Goal: Task Accomplishment & Management: Use online tool/utility

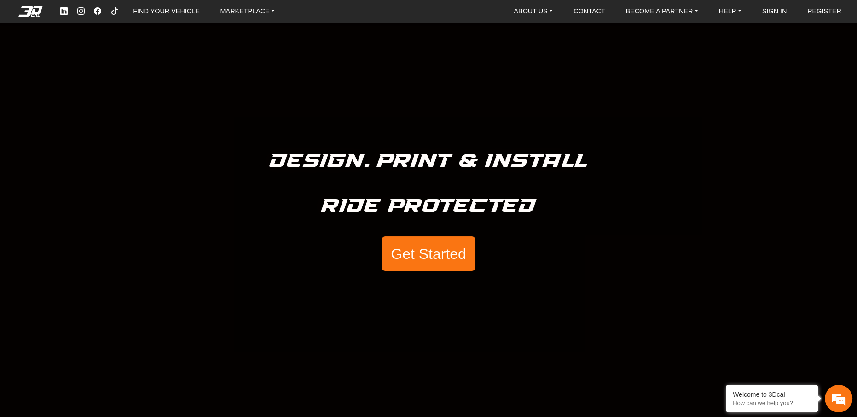
click at [441, 258] on button "Get Started" at bounding box center [429, 253] width 94 height 35
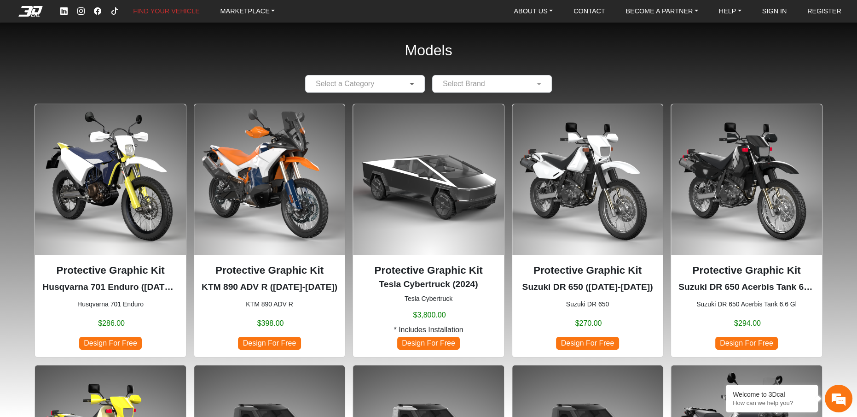
click at [410, 89] on span at bounding box center [413, 83] width 12 height 11
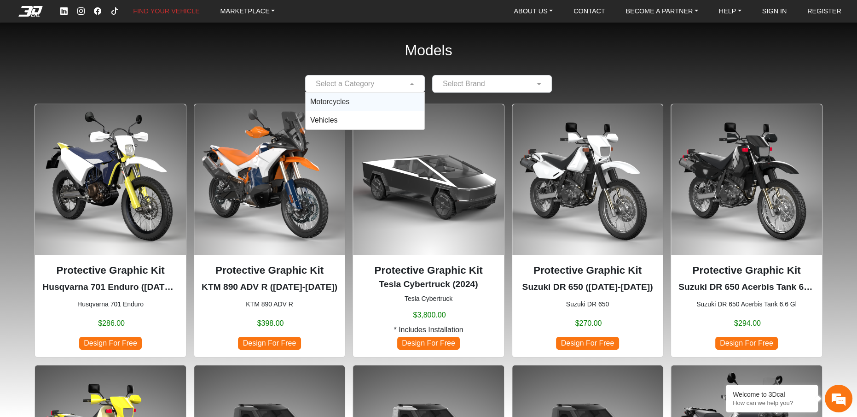
click at [371, 111] on div "Motorcycles" at bounding box center [365, 102] width 119 height 18
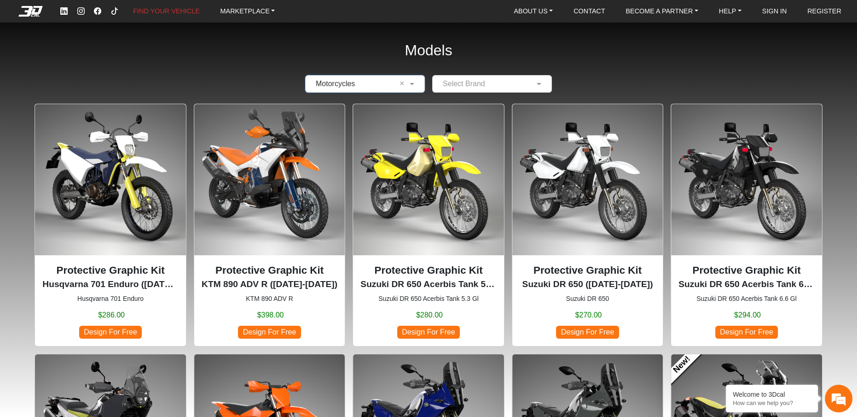
click at [488, 89] on input "text" at bounding box center [482, 83] width 91 height 11
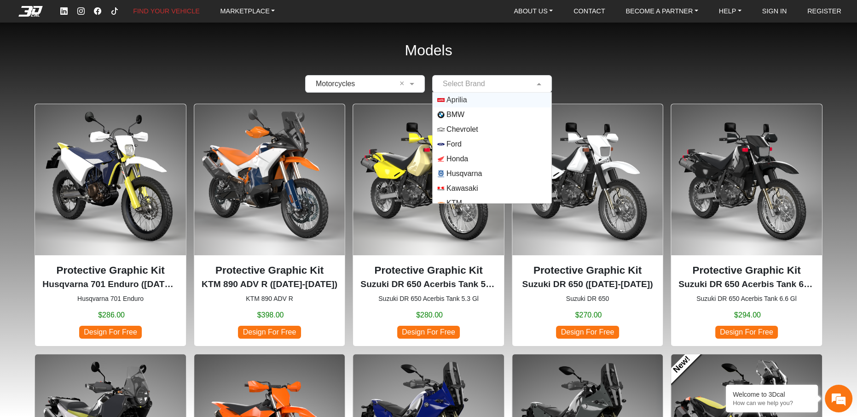
click at [492, 104] on span "Aprilia" at bounding box center [492, 99] width 110 height 7
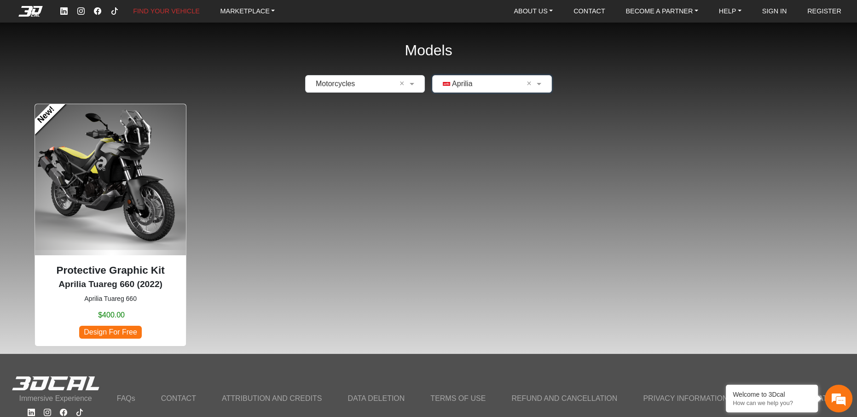
click at [106, 338] on span "Design For Free" at bounding box center [110, 331] width 63 height 12
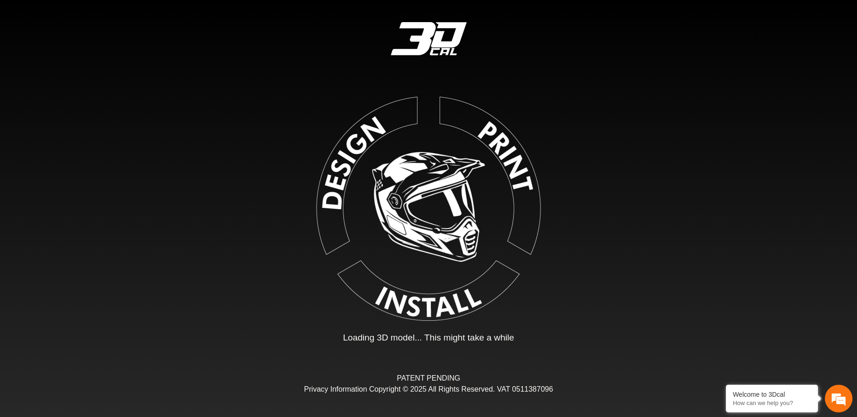
click at [341, 159] on img at bounding box center [428, 206] width 207 height 207
type input "*"
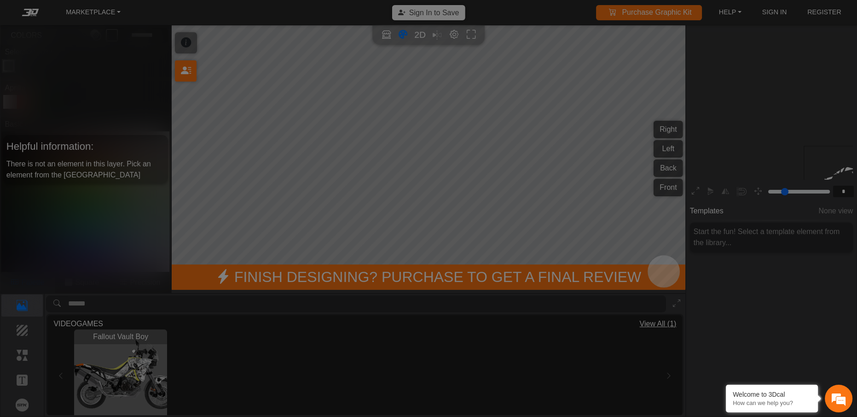
scroll to position [98, 89]
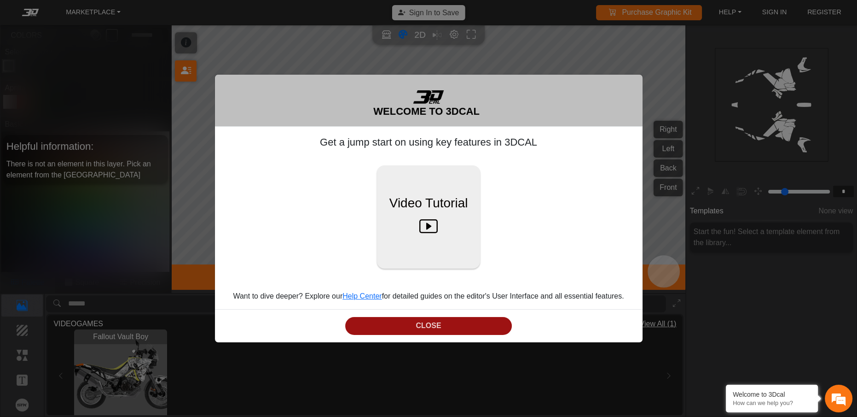
click at [441, 335] on button "CLOSE" at bounding box center [428, 326] width 167 height 18
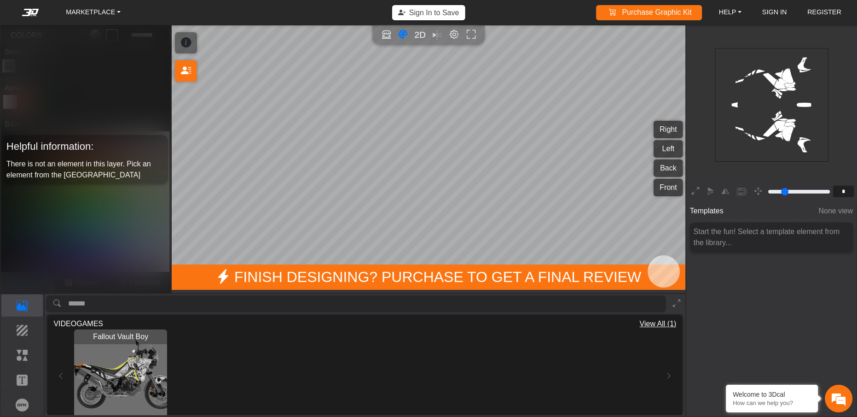
click at [777, 93] on rect at bounding box center [771, 104] width 113 height 113
click at [396, 42] on button "Color tool" at bounding box center [403, 35] width 15 height 15
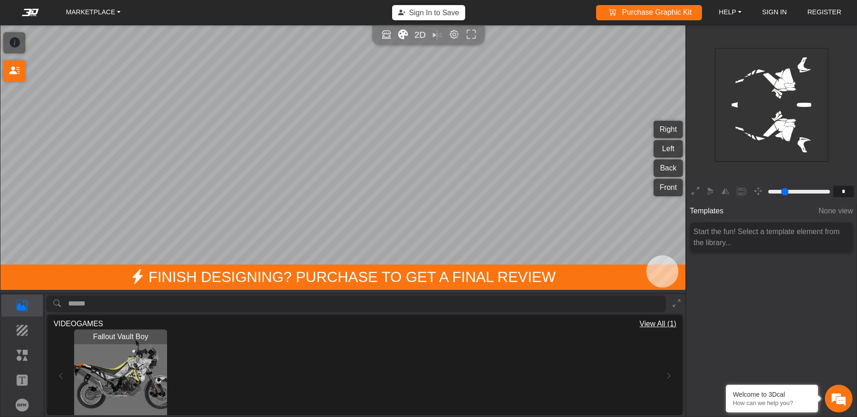
click at [396, 42] on button "Color tool" at bounding box center [403, 35] width 15 height 15
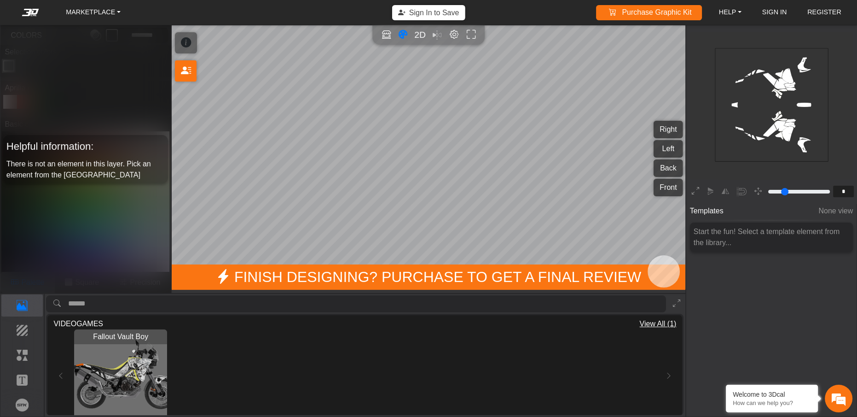
click at [663, 126] on button "Right" at bounding box center [668, 129] width 29 height 17
click at [753, 148] on icon "background_wire_template_bg decal_Tuareg660_right decal_Tuareg660_left decal_Tu…" at bounding box center [771, 104] width 339 height 339
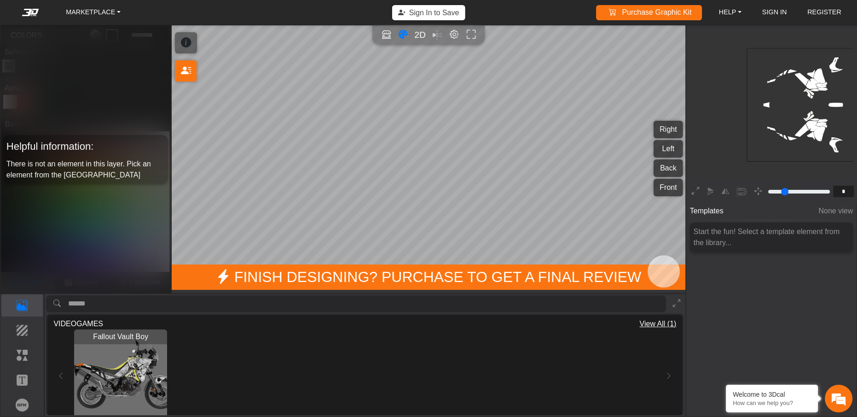
scroll to position [98, 88]
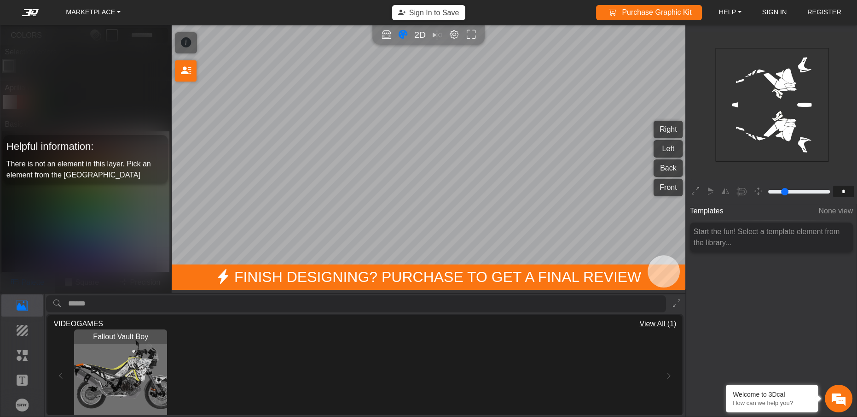
click at [661, 142] on button "Left" at bounding box center [668, 148] width 29 height 17
click at [28, 364] on button "Elements" at bounding box center [22, 355] width 42 height 22
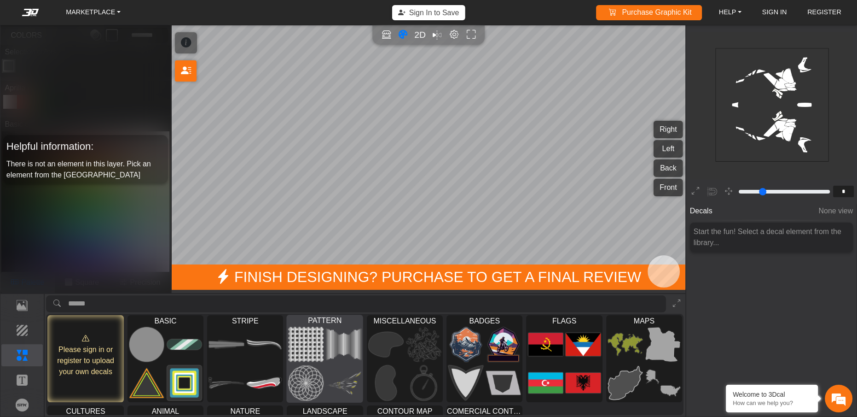
click at [361, 359] on img at bounding box center [343, 343] width 35 height 35
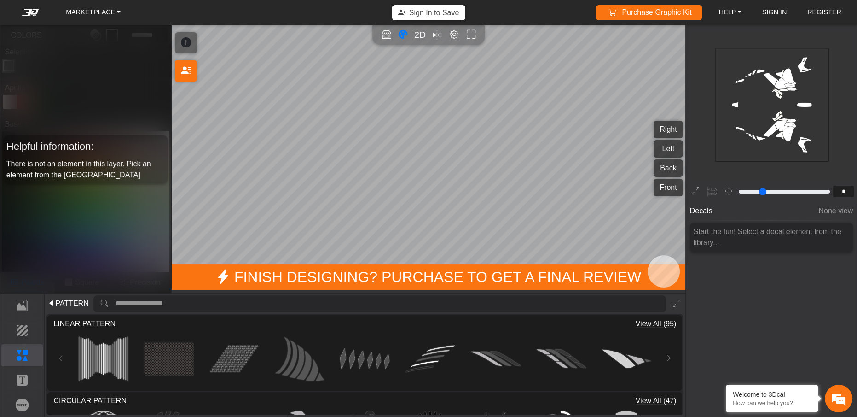
click at [383, 359] on img at bounding box center [364, 358] width 49 height 49
click at [371, 373] on img at bounding box center [365, 358] width 50 height 50
drag, startPoint x: 371, startPoint y: 373, endPoint x: 363, endPoint y: 276, distance: 97.4
click at [363, 276] on div "MARKETPLACE Sign In to Save Purchase Graphic Kit Purchase! HELP Video help cent…" at bounding box center [428, 208] width 857 height 417
type input "**"
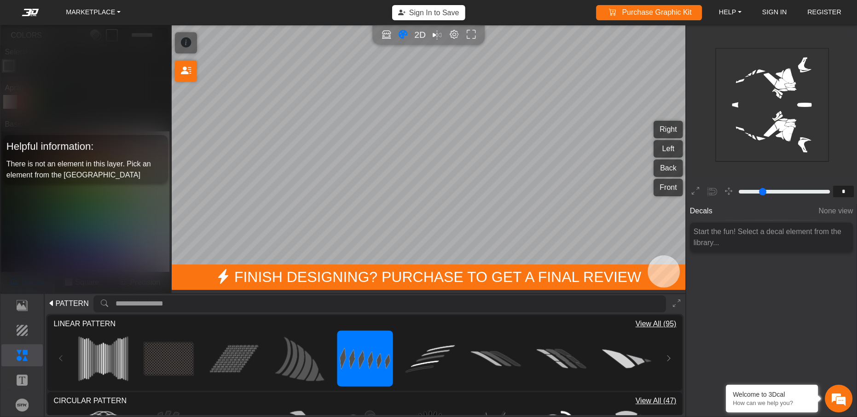
type input "**"
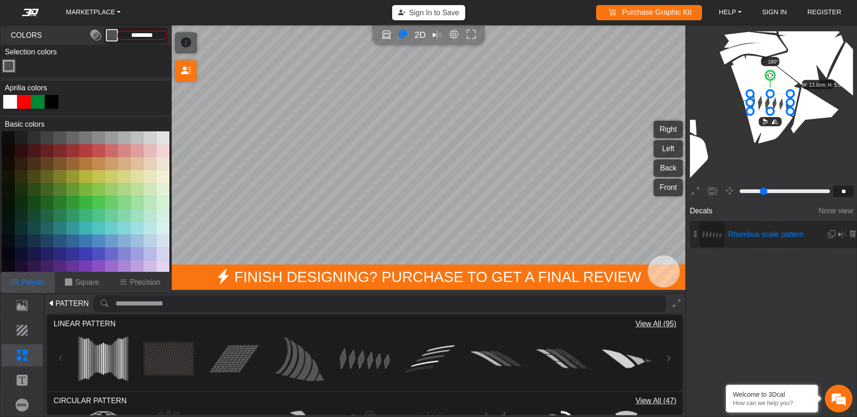
click at [93, 157] on button at bounding box center [98, 150] width 13 height 13
click at [433, 367] on img at bounding box center [430, 358] width 49 height 49
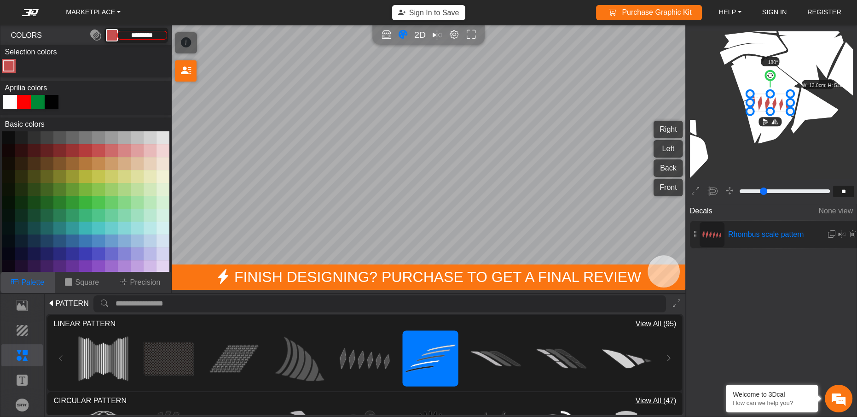
type input "*********"
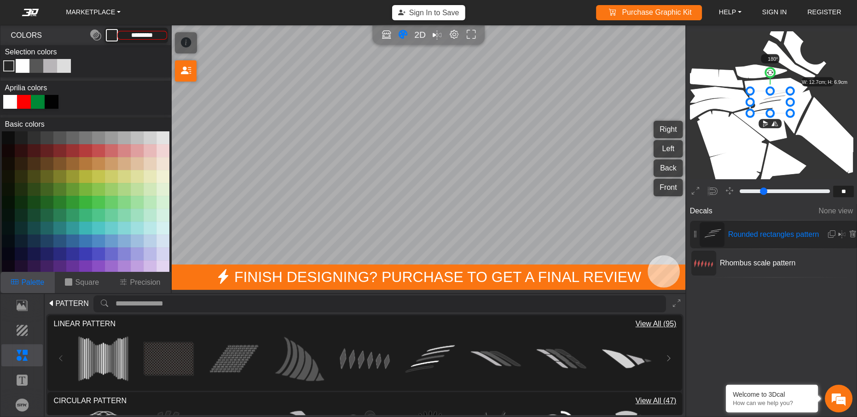
scroll to position [1049, 865]
